Goal: Navigation & Orientation: Find specific page/section

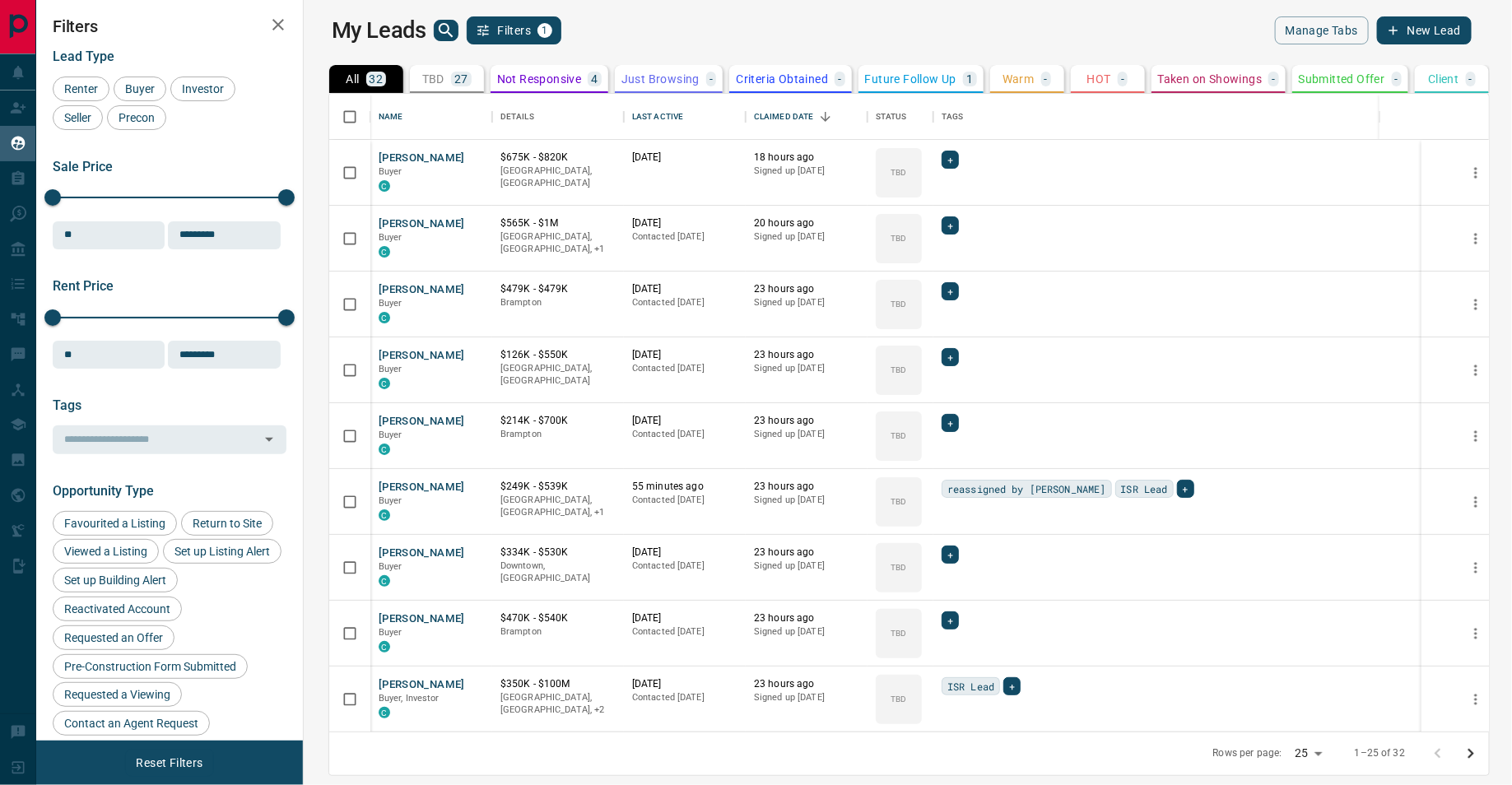
scroll to position [639, 1201]
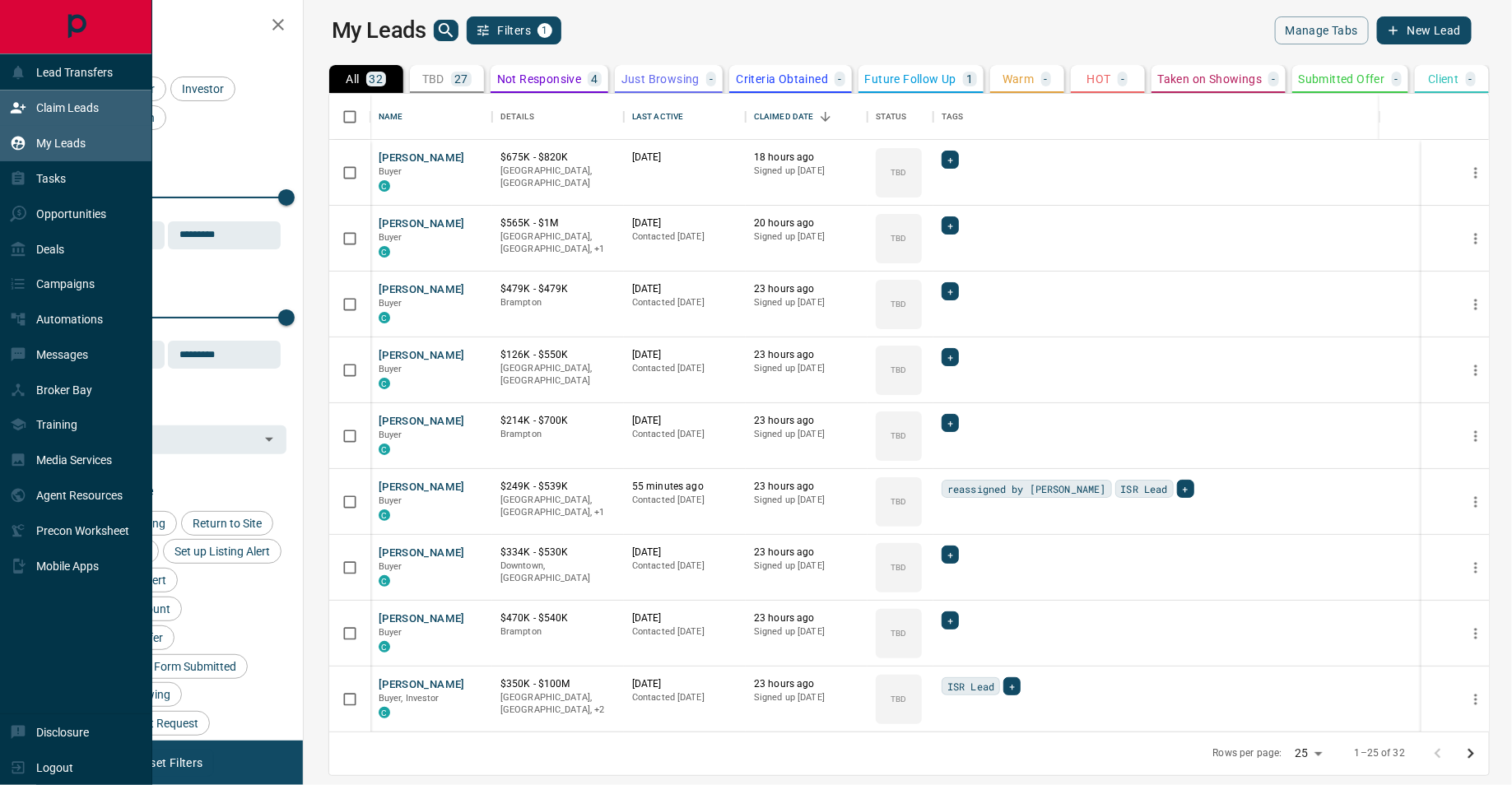
click at [28, 111] on div "Claim Leads" at bounding box center [54, 108] width 89 height 27
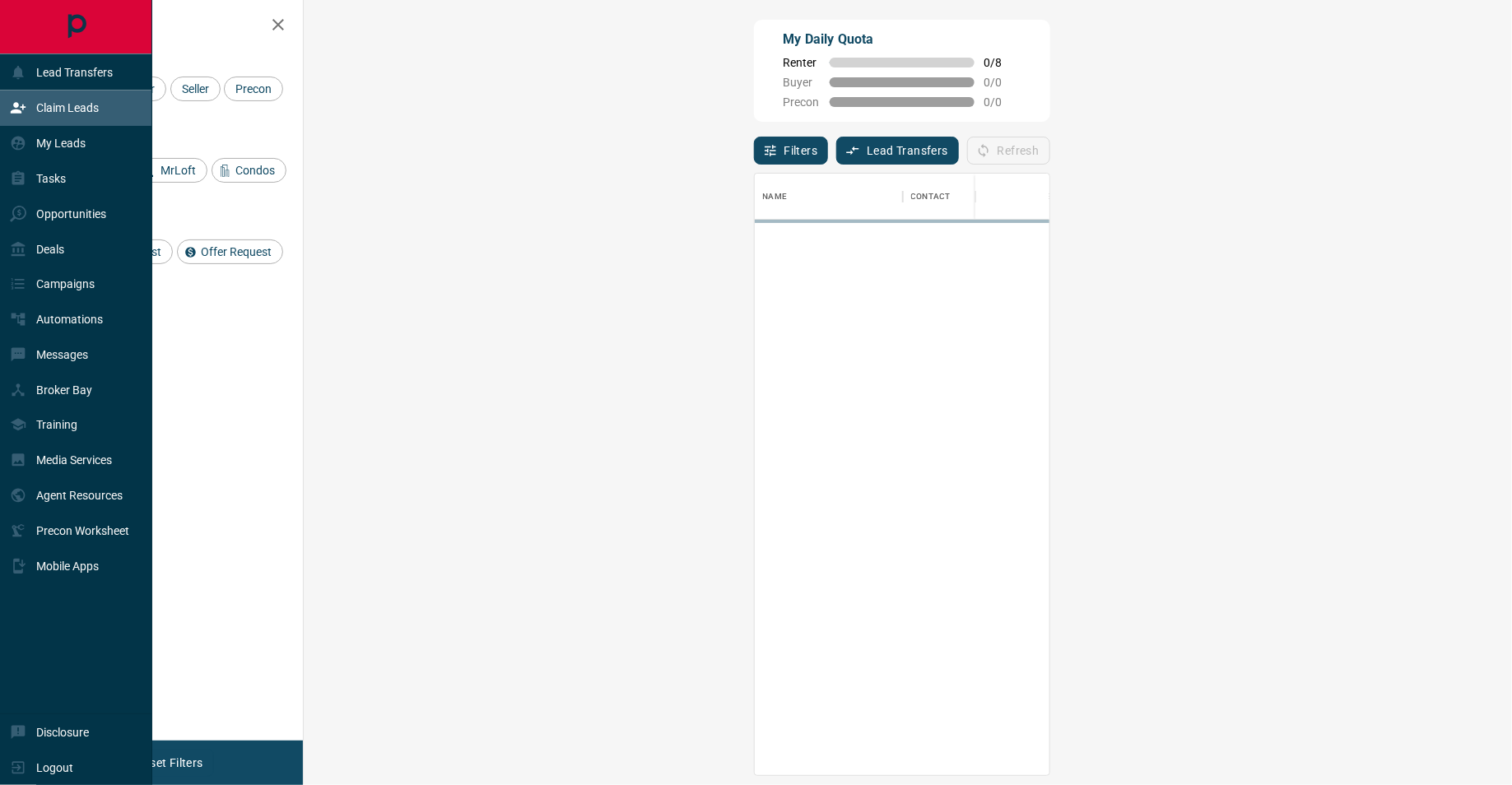
scroll to position [601, 1174]
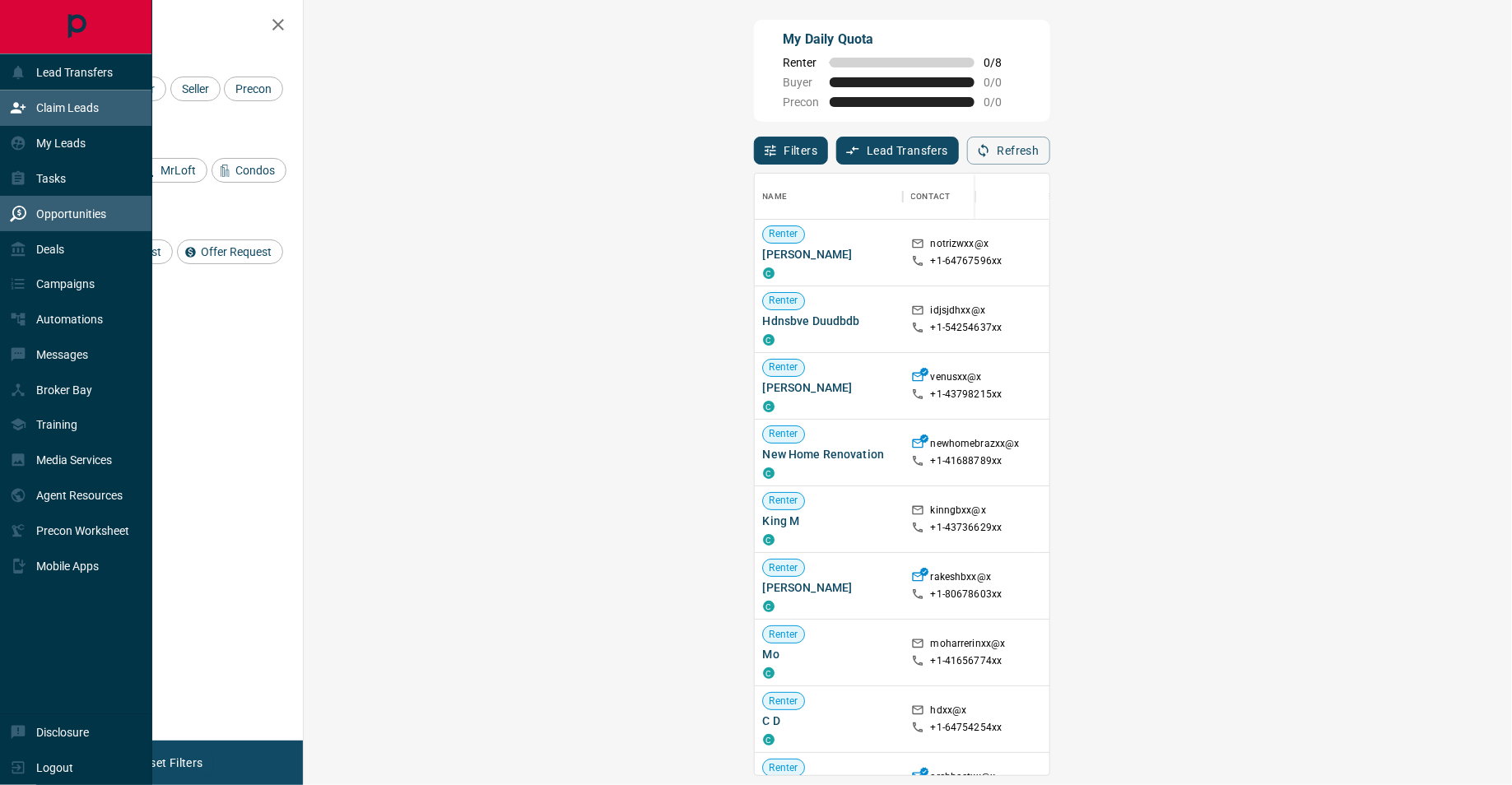
click at [29, 207] on div "Opportunities" at bounding box center [58, 213] width 96 height 27
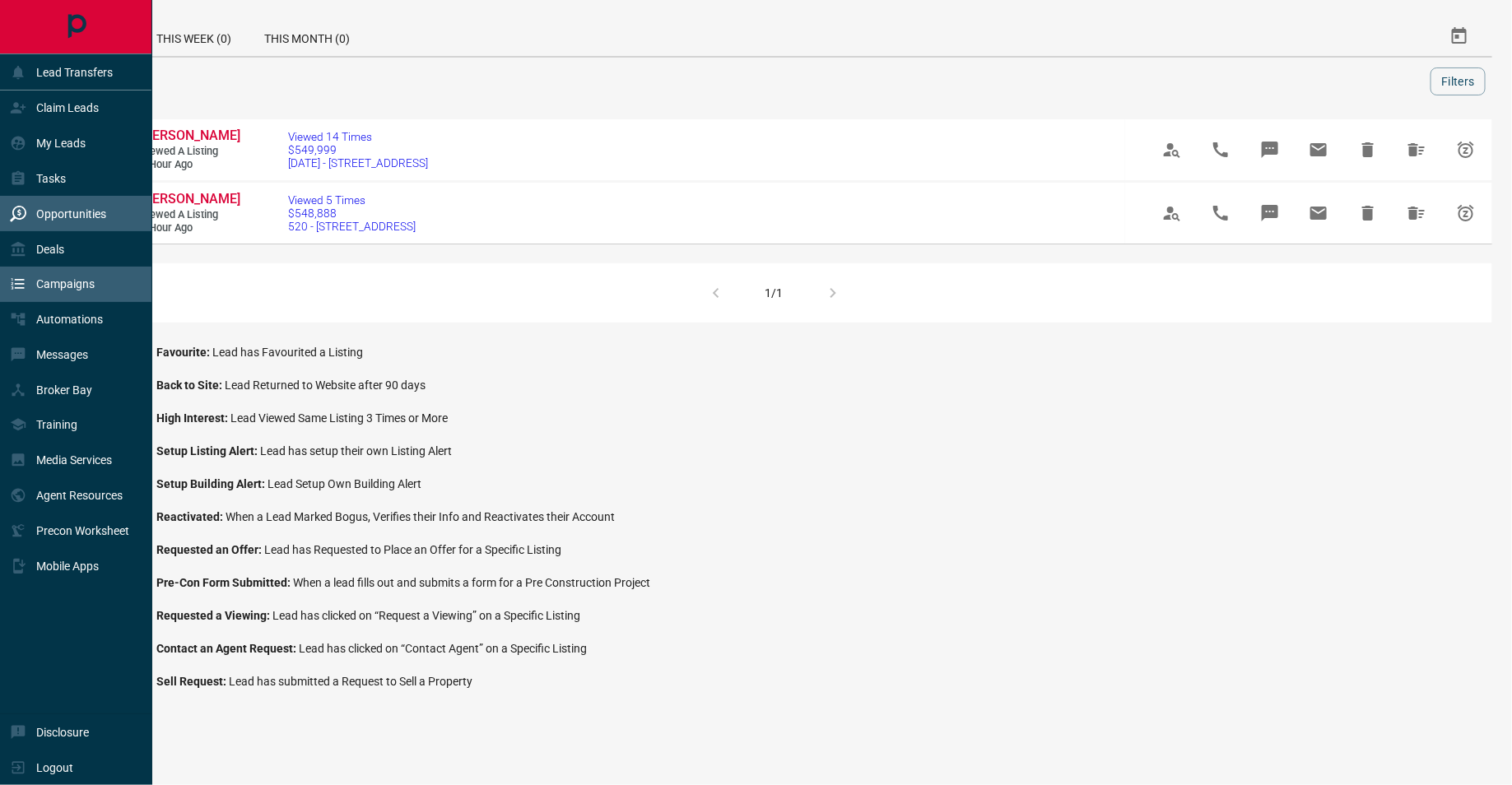
click at [58, 289] on div "Campaigns" at bounding box center [52, 284] width 84 height 27
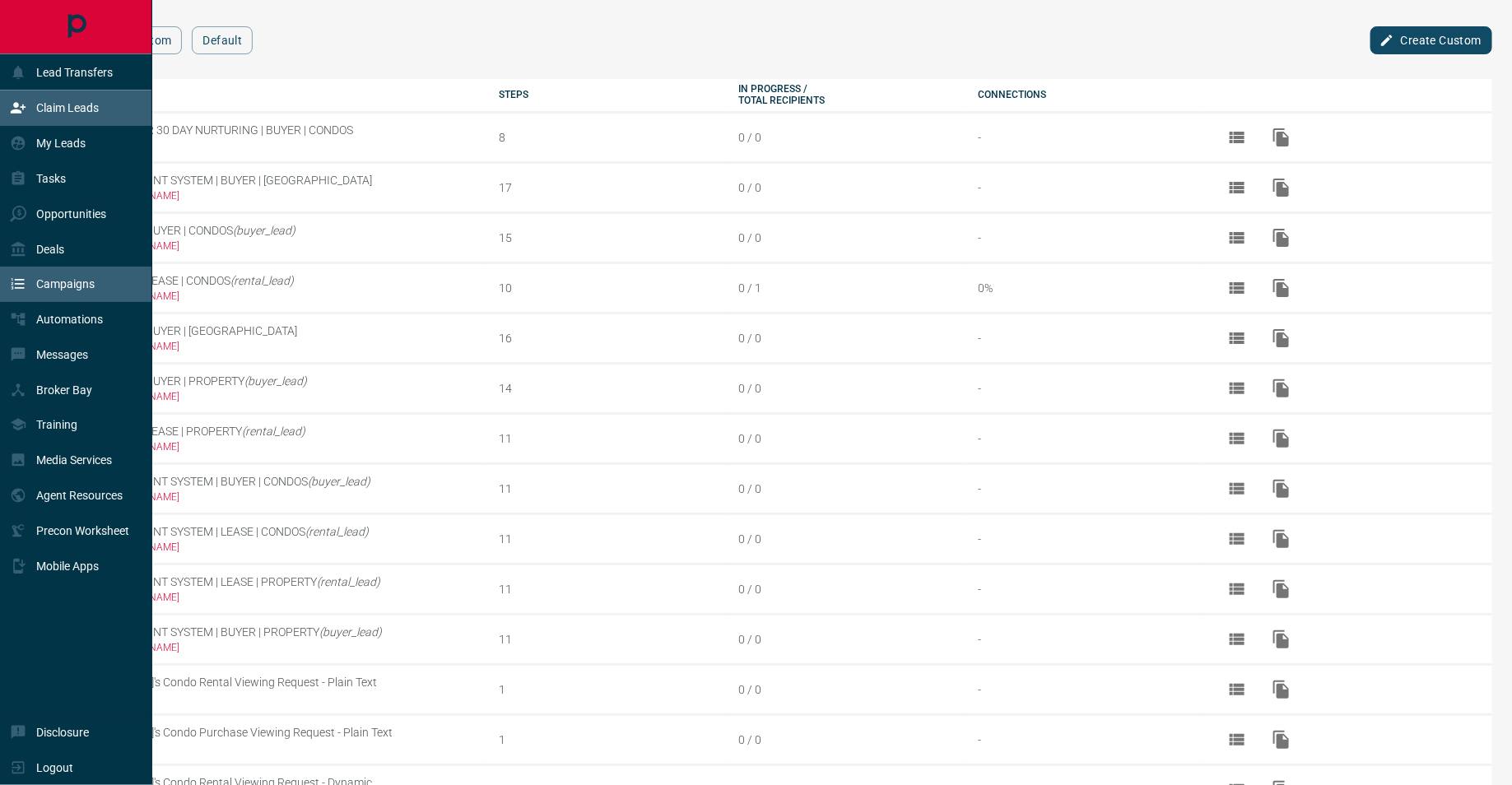
click at [79, 105] on p "Claim Leads" at bounding box center [67, 108] width 63 height 13
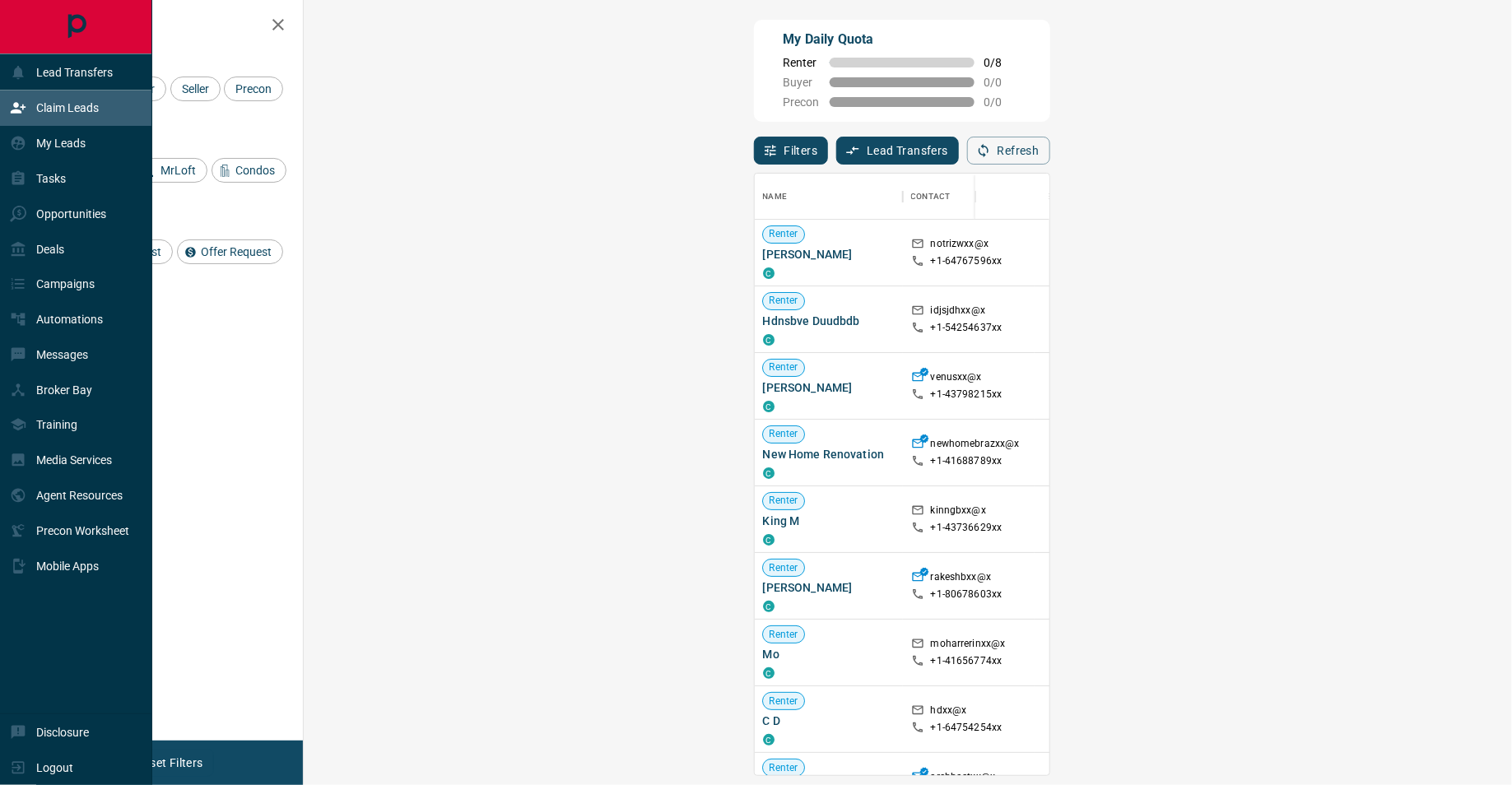
scroll to position [601, 1174]
click at [27, 141] on div "My Leads" at bounding box center [48, 143] width 76 height 27
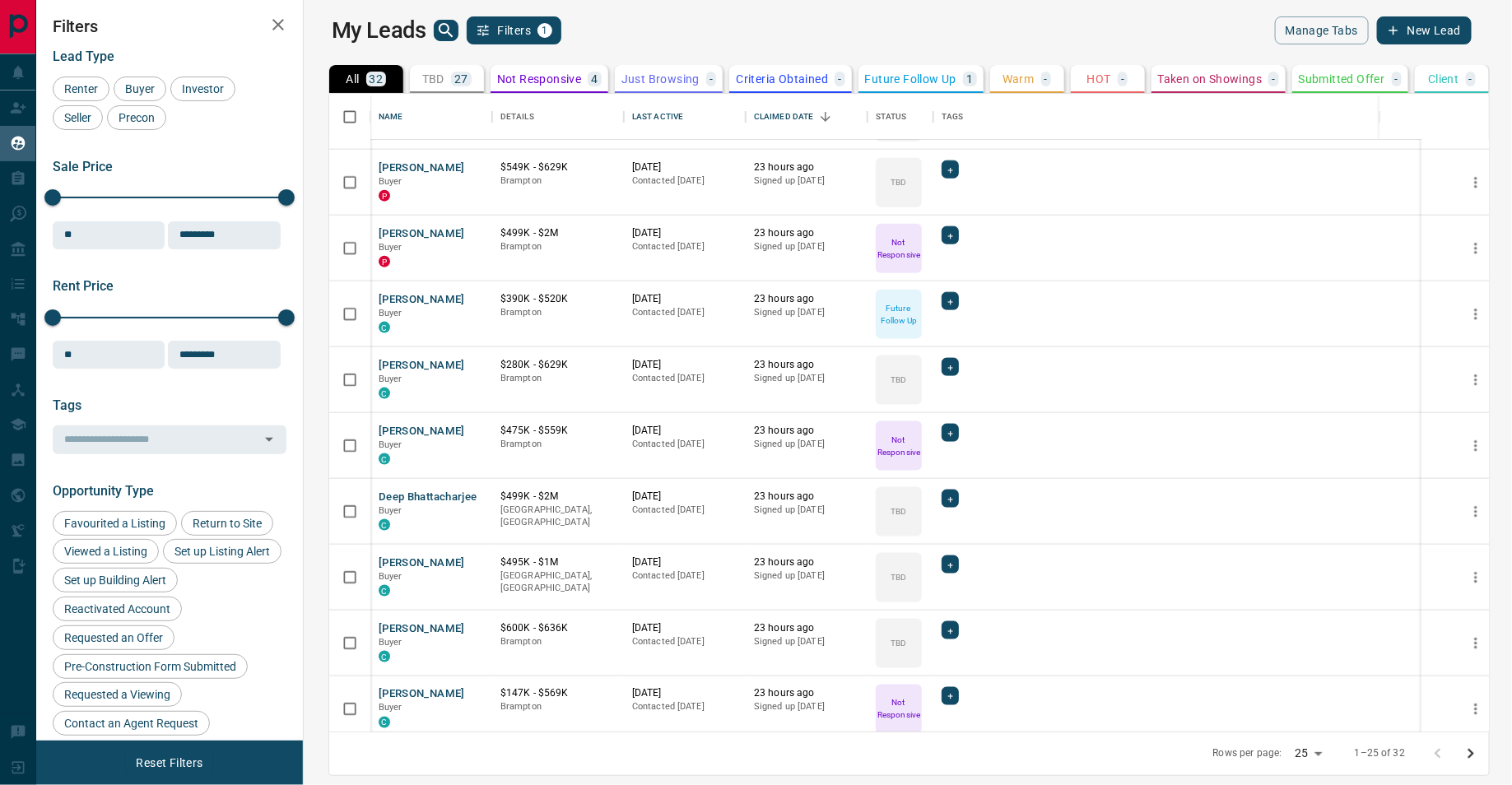
scroll to position [984, 0]
